Goal: Navigation & Orientation: Find specific page/section

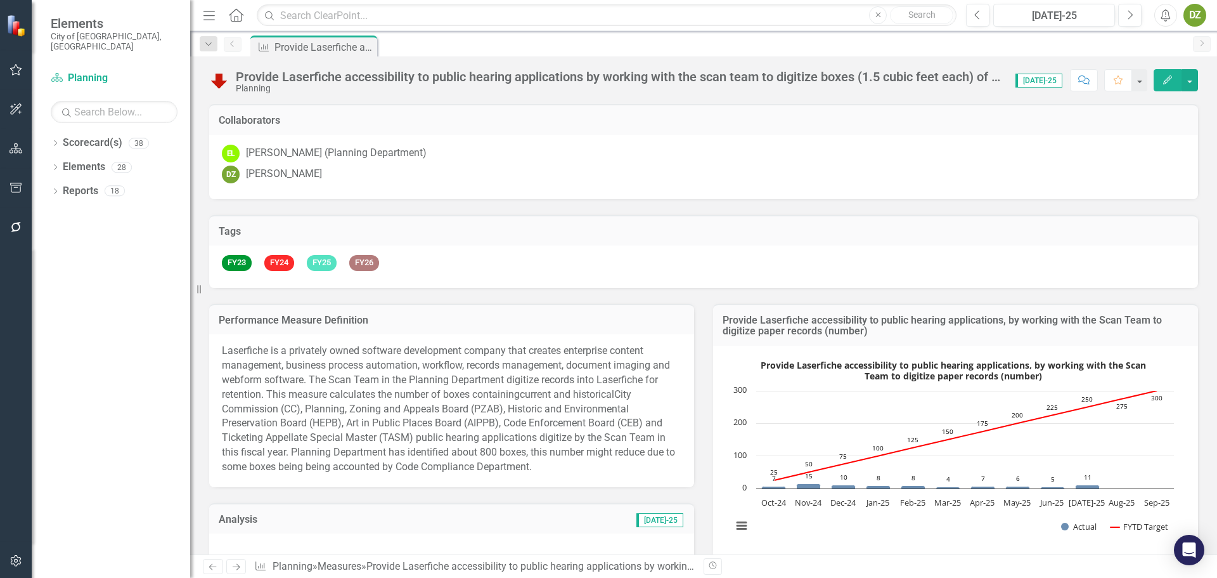
click at [238, 18] on icon at bounding box center [236, 14] width 15 height 13
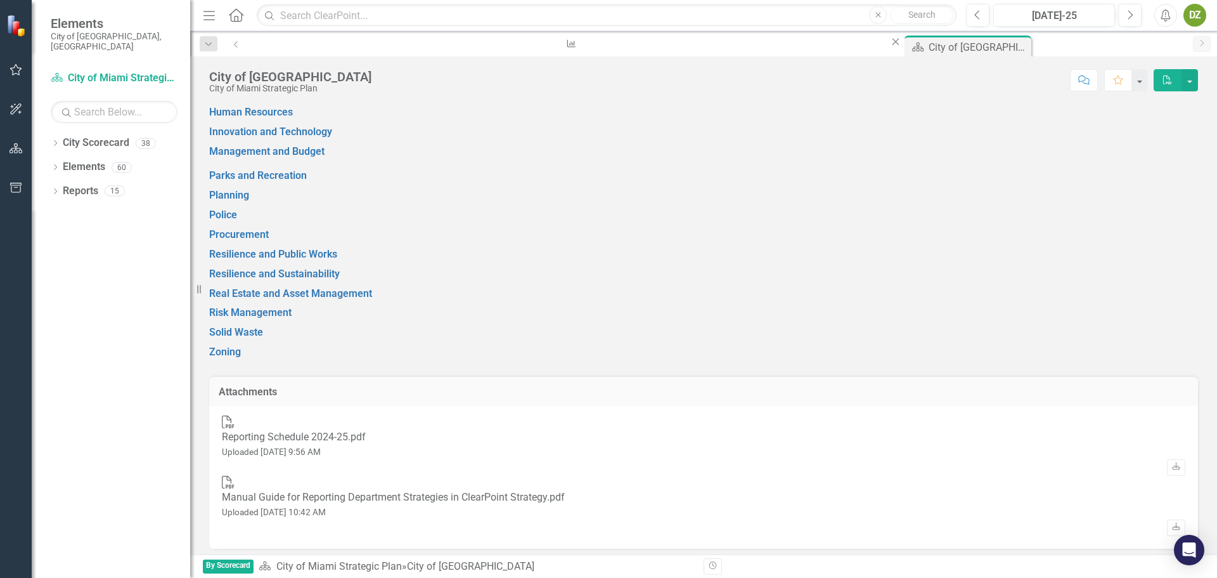
scroll to position [888, 0]
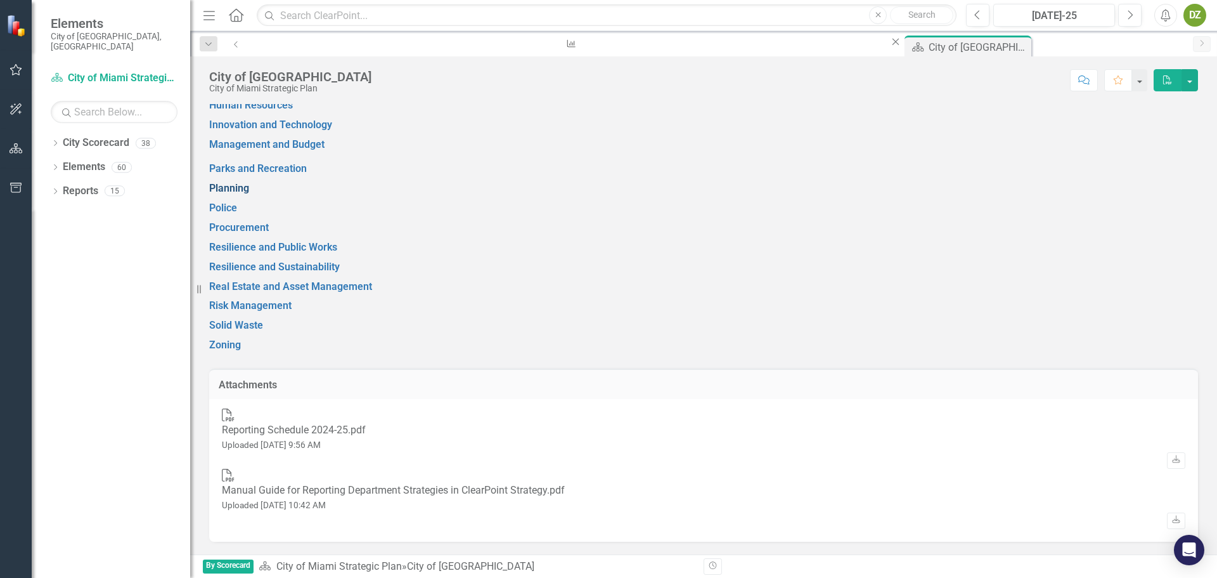
click at [249, 194] on link "Planning" at bounding box center [229, 188] width 40 height 12
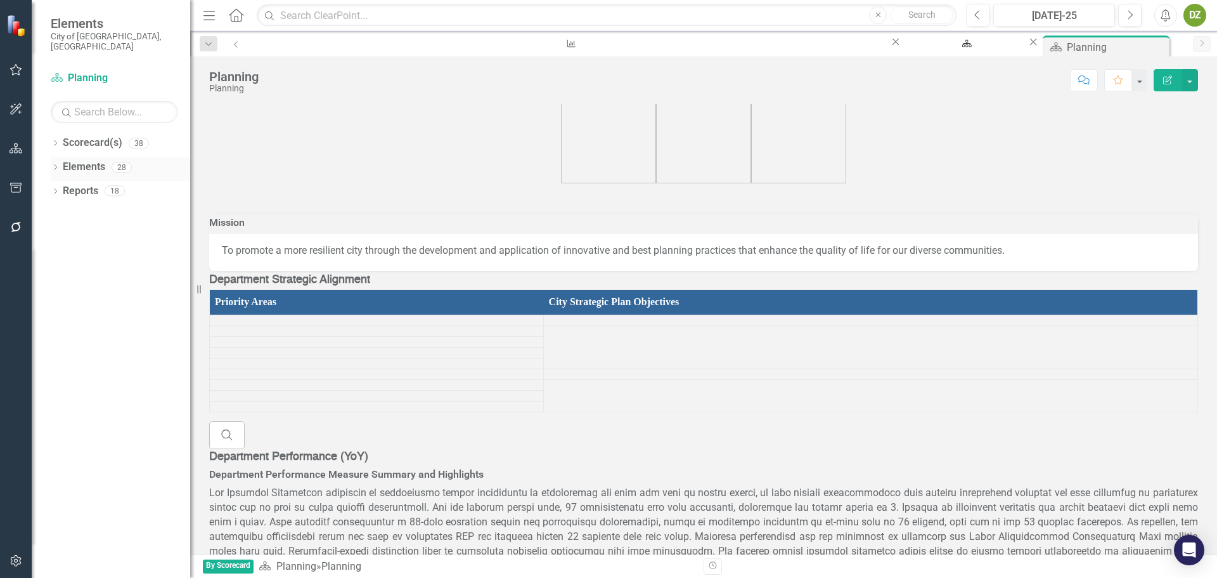
click at [69, 160] on link "Elements" at bounding box center [84, 167] width 42 height 15
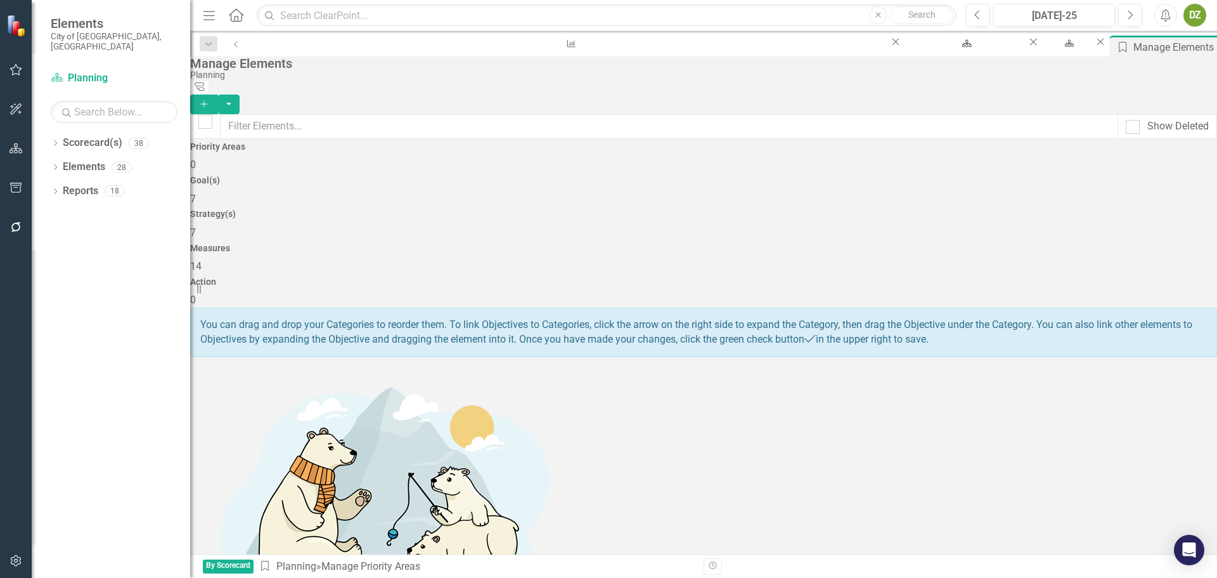
click at [671, 209] on div "Strategy(s) 7" at bounding box center [703, 224] width 1027 height 30
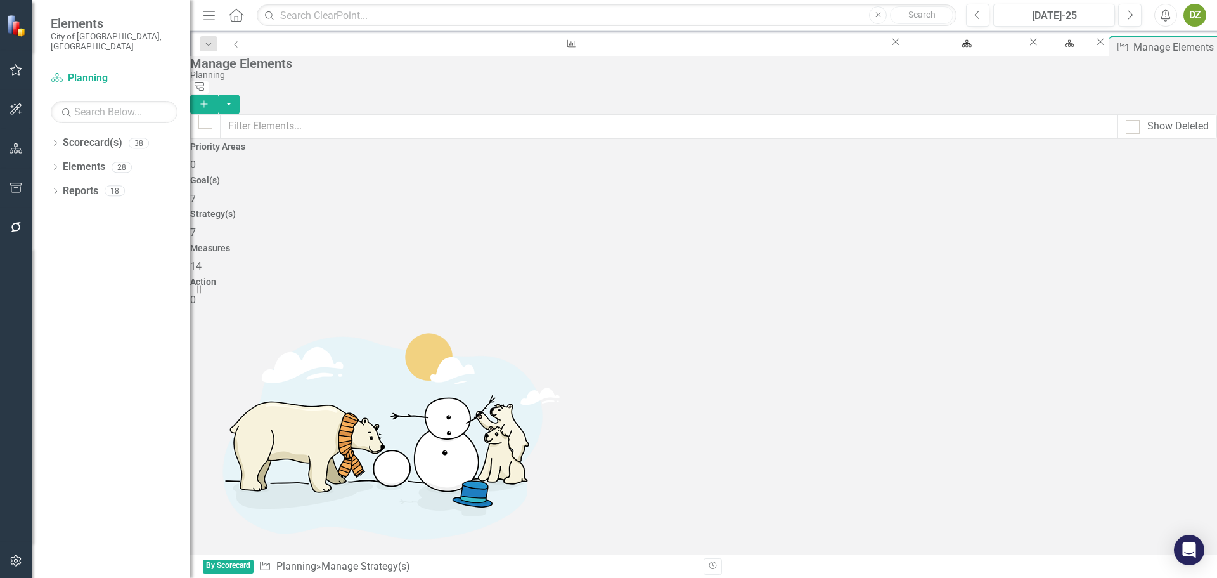
click at [848, 243] on div "Measures 14" at bounding box center [703, 258] width 1027 height 30
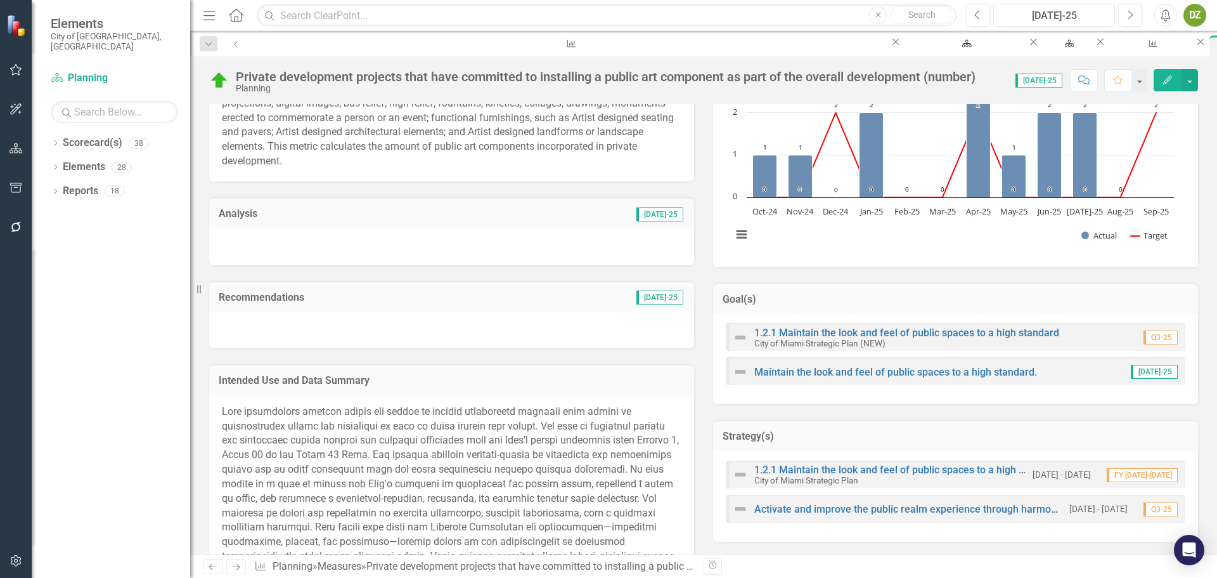
scroll to position [380, 0]
